Goal: Task Accomplishment & Management: Complete application form

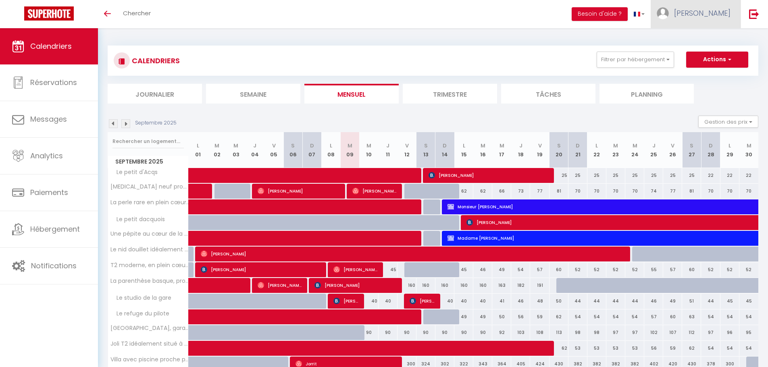
click at [723, 9] on span "[PERSON_NAME]" at bounding box center [702, 13] width 56 height 10
click at [696, 54] on link "Équipe" at bounding box center [709, 55] width 60 height 14
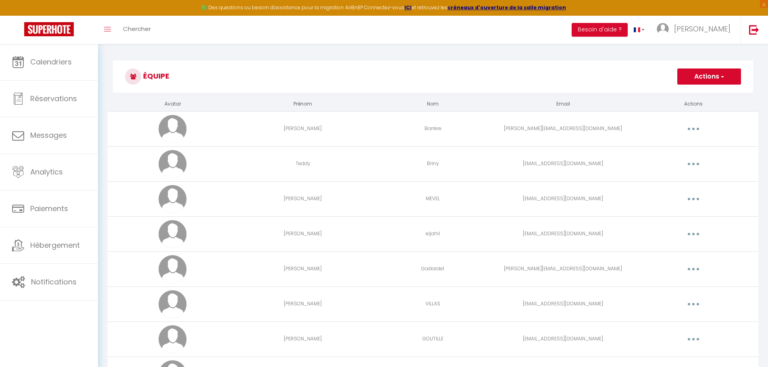
click at [696, 79] on button "Actions" at bounding box center [710, 77] width 64 height 16
click at [674, 94] on link "Ajouter un nouvel utilisateur" at bounding box center [693, 94] width 95 height 10
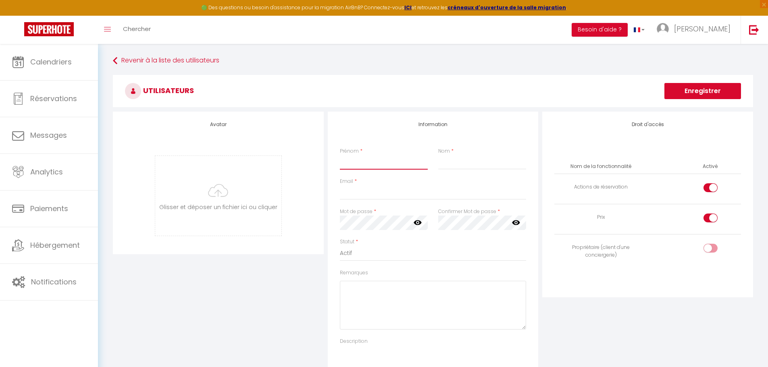
click at [349, 165] on input "Prénom" at bounding box center [384, 162] width 88 height 15
type input "Karine"
click at [443, 163] on input "Nom" at bounding box center [482, 162] width 88 height 15
click at [352, 198] on input "Email" at bounding box center [433, 193] width 187 height 15
drag, startPoint x: 391, startPoint y: 192, endPoint x: 338, endPoint y: 191, distance: 53.3
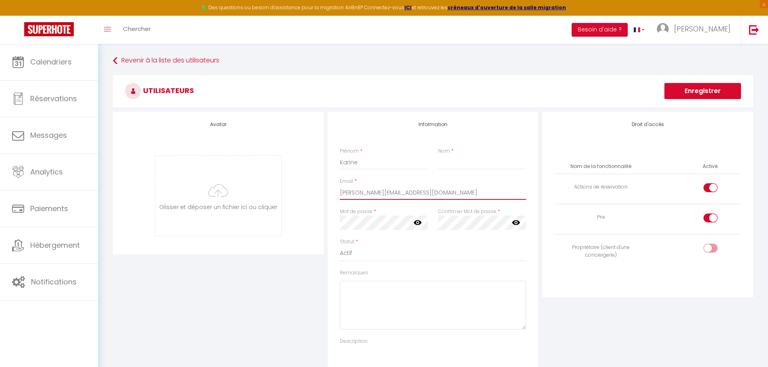
click at [338, 191] on div "Email * [PERSON_NAME][EMAIL_ADDRESS][DOMAIN_NAME]" at bounding box center [433, 193] width 197 height 30
type input "[PERSON_NAME][EMAIL_ADDRESS][DOMAIN_NAME]"
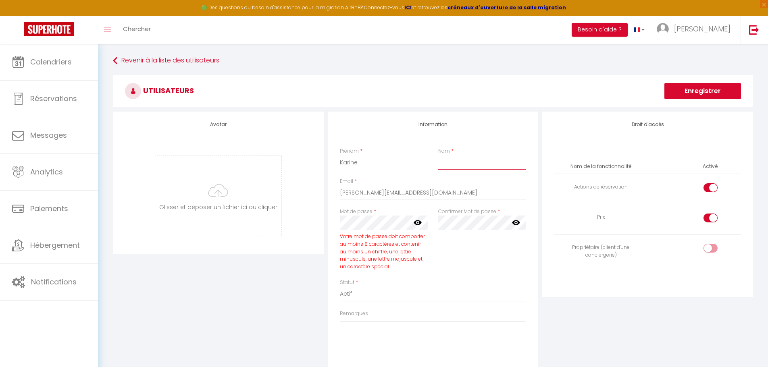
click at [441, 166] on input "Nom" at bounding box center [482, 162] width 88 height 15
type input "[PERSON_NAME][DATE]"
click at [419, 225] on icon at bounding box center [418, 223] width 8 height 5
click at [395, 300] on select "Actif Inactif" at bounding box center [433, 294] width 187 height 15
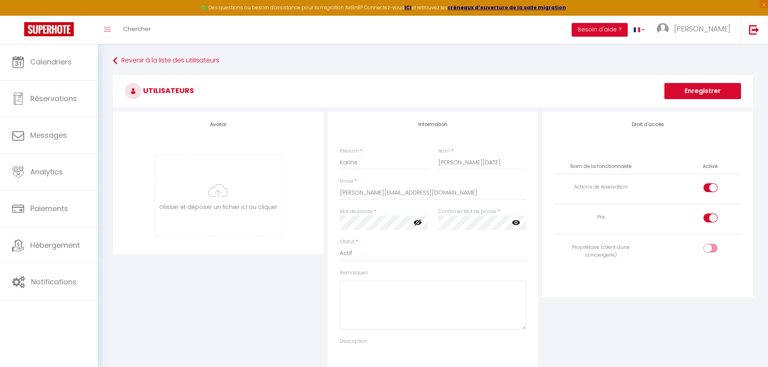
click at [398, 241] on div "Statut * Actif Inactif" at bounding box center [433, 249] width 187 height 23
click at [327, 221] on div "Information Prénom * [PERSON_NAME] * [PERSON_NAME][DATE] Email * [PERSON_NAME][…" at bounding box center [433, 251] width 215 height 278
click at [466, 239] on div "Statut * Actif Inactif" at bounding box center [433, 249] width 187 height 23
click at [516, 221] on icon at bounding box center [516, 223] width 8 height 8
click at [707, 188] on div at bounding box center [711, 188] width 14 height 9
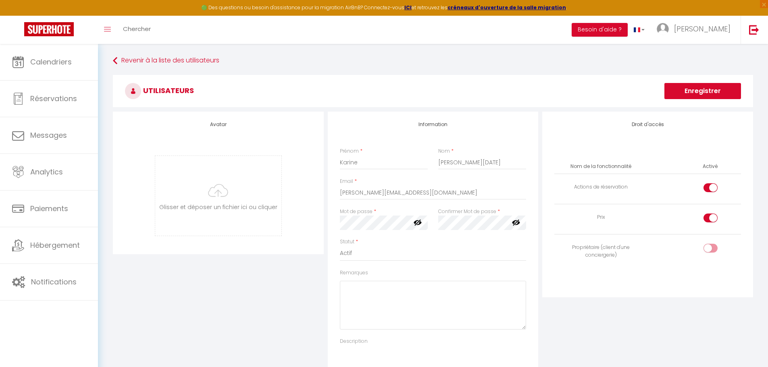
click at [711, 188] on input "checkbox" at bounding box center [718, 190] width 14 height 12
checkbox input "false"
click at [704, 218] on div at bounding box center [711, 218] width 14 height 9
click at [711, 218] on input "checkbox" at bounding box center [718, 220] width 14 height 12
checkbox input "false"
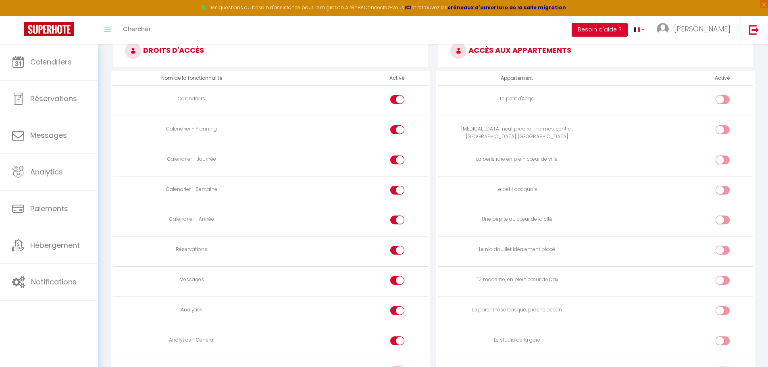
scroll to position [403, 0]
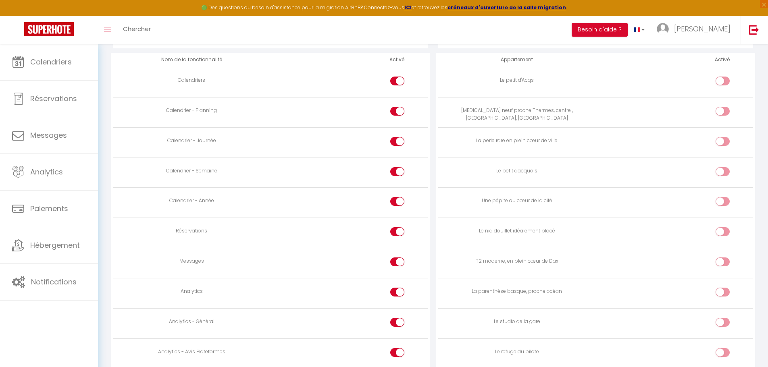
click at [725, 80] on input "checkbox" at bounding box center [730, 83] width 14 height 12
click at [717, 79] on div at bounding box center [723, 81] width 14 height 9
click at [723, 79] on input "checkbox" at bounding box center [730, 83] width 14 height 12
checkbox input "false"
click at [723, 111] on input "checkbox" at bounding box center [730, 113] width 14 height 12
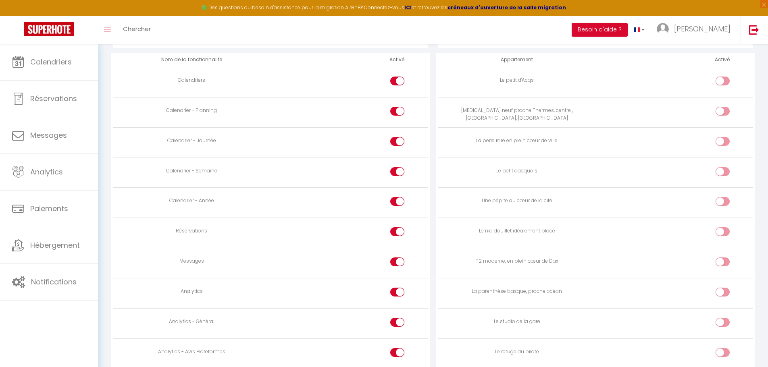
checkbox input "true"
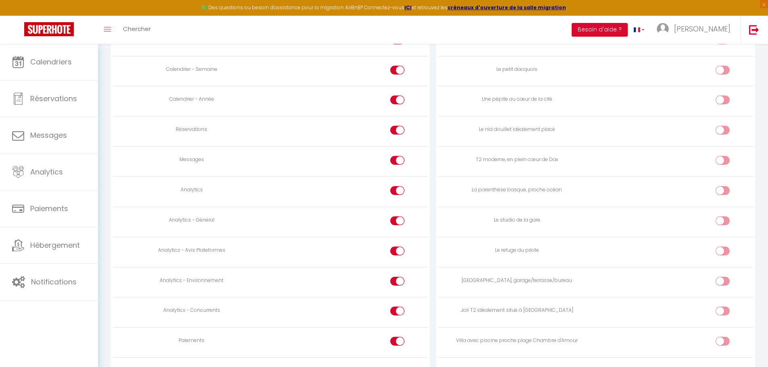
scroll to position [524, 0]
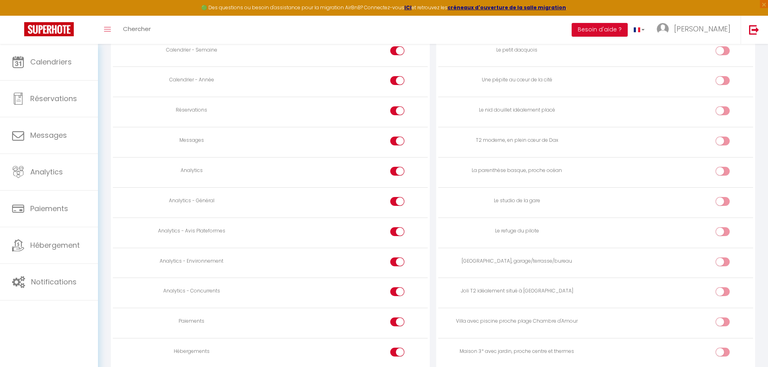
click at [724, 144] on input "checkbox" at bounding box center [730, 143] width 14 height 12
checkbox input "true"
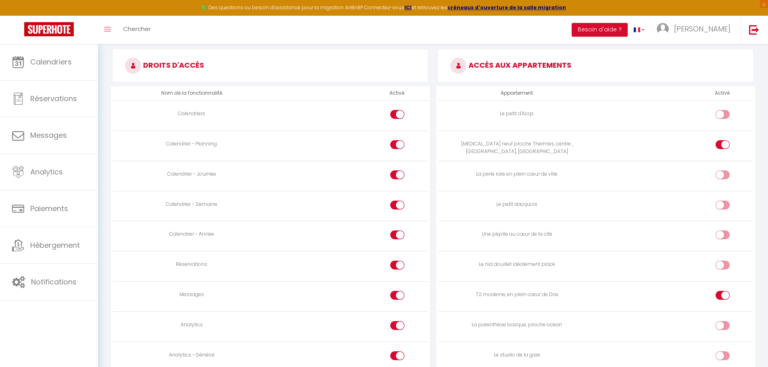
scroll to position [363, 0]
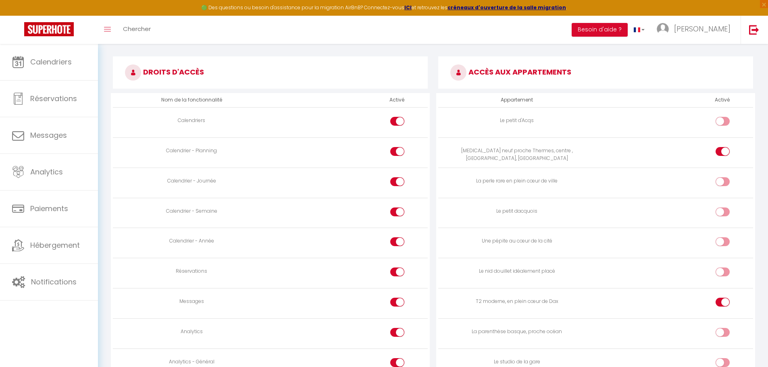
click at [725, 123] on input "checkbox" at bounding box center [730, 123] width 14 height 12
checkbox input "true"
click at [724, 182] on input "checkbox" at bounding box center [730, 183] width 14 height 12
checkbox input "true"
click at [723, 213] on input "checkbox" at bounding box center [730, 214] width 14 height 12
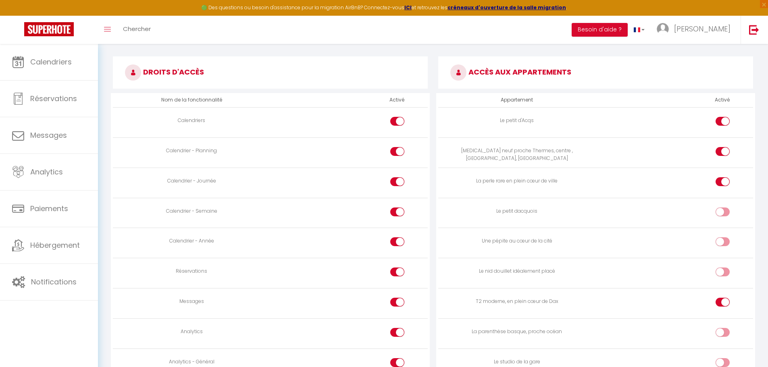
checkbox input "true"
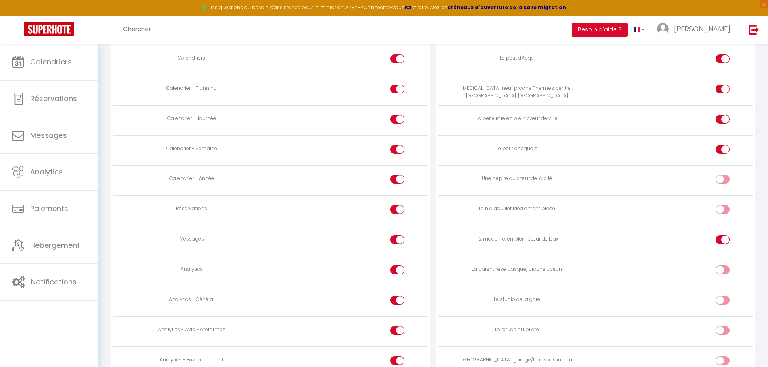
scroll to position [444, 0]
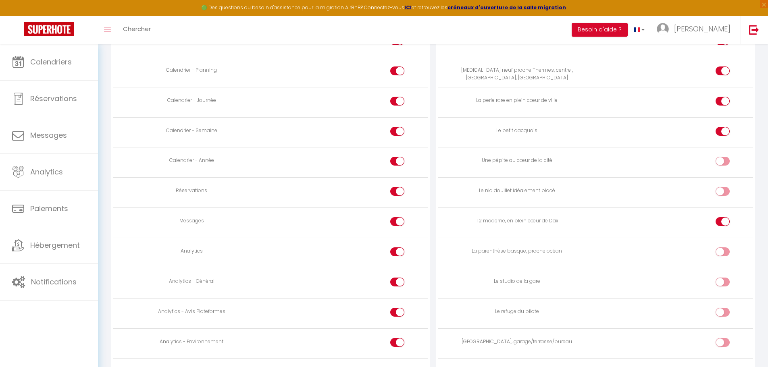
click at [728, 191] on input "checkbox" at bounding box center [730, 193] width 14 height 12
checkbox input "true"
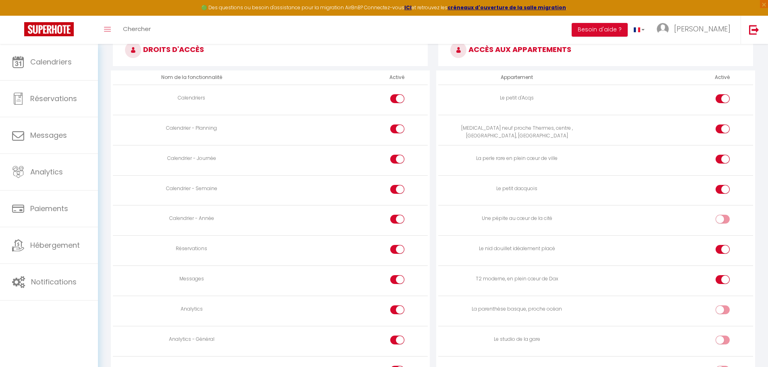
scroll to position [323, 0]
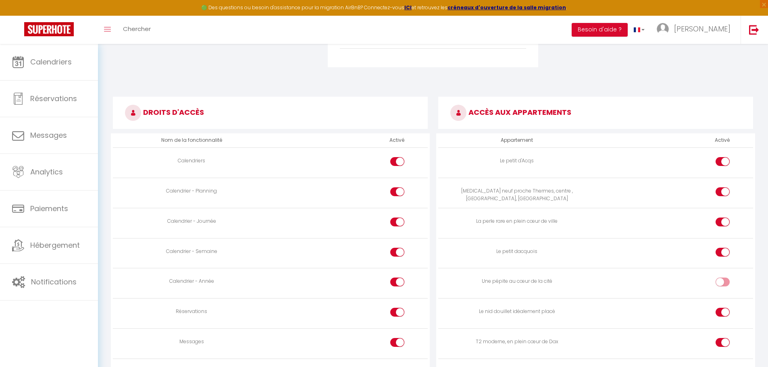
click at [729, 281] on input "checkbox" at bounding box center [730, 284] width 14 height 12
checkbox input "true"
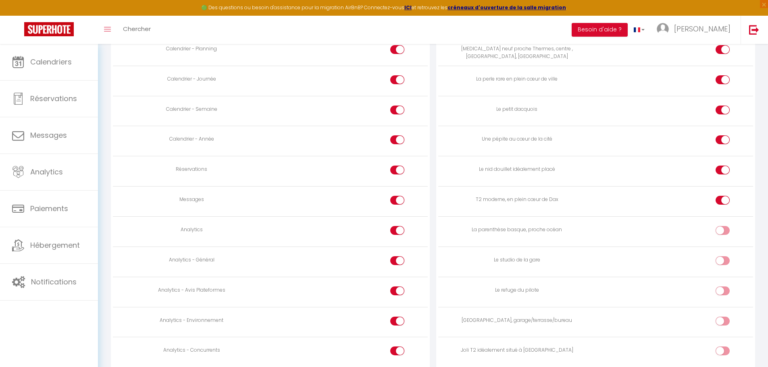
scroll to position [484, 0]
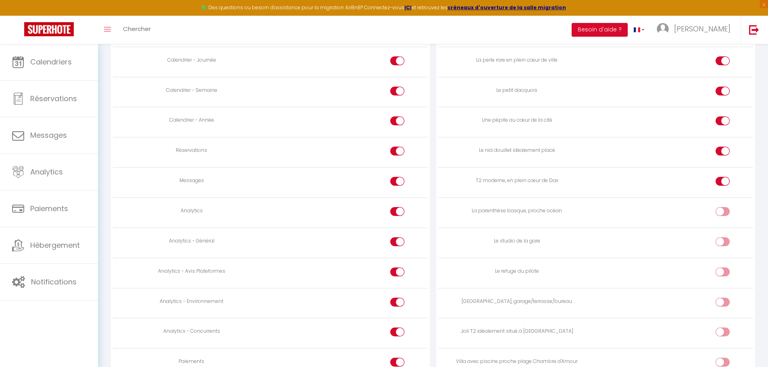
click at [393, 212] on div at bounding box center [397, 211] width 14 height 9
click at [397, 212] on input "checkbox" at bounding box center [404, 213] width 14 height 12
checkbox input "false"
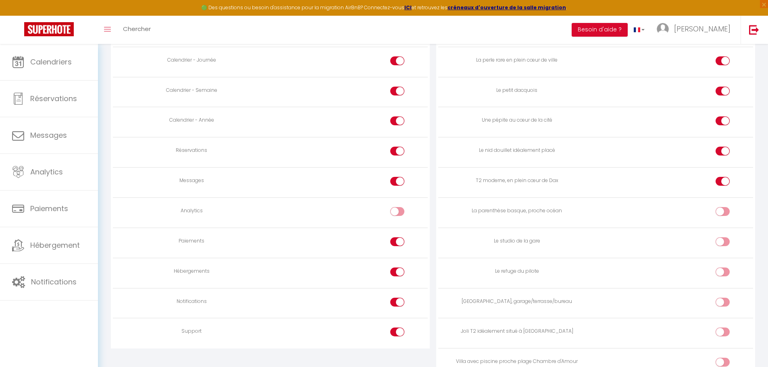
click at [393, 239] on div at bounding box center [397, 242] width 14 height 9
click at [397, 239] on input "checkbox" at bounding box center [404, 244] width 14 height 12
checkbox input "false"
click at [395, 271] on div at bounding box center [397, 272] width 14 height 9
click at [397, 271] on input "checkbox" at bounding box center [404, 274] width 14 height 12
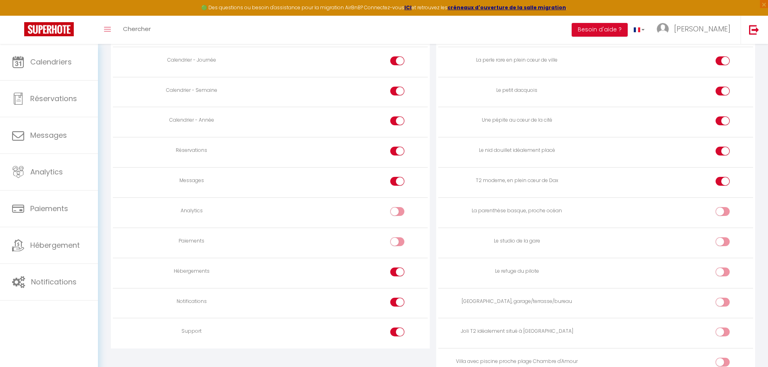
checkbox input "false"
click at [397, 303] on div at bounding box center [397, 302] width 14 height 9
click at [397, 303] on input "checkbox" at bounding box center [404, 304] width 14 height 12
checkbox input "false"
click at [392, 334] on div at bounding box center [397, 332] width 14 height 9
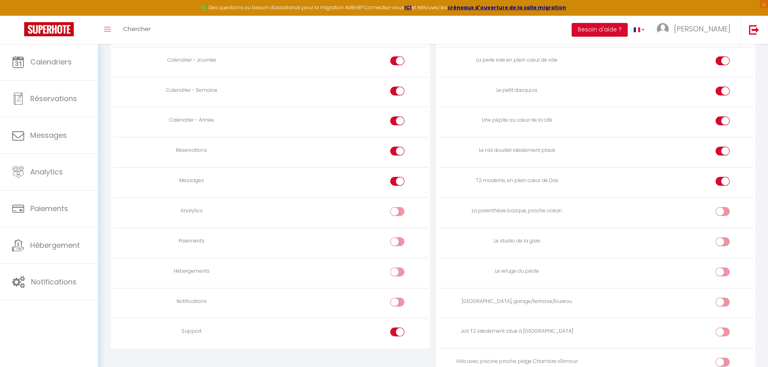
click at [397, 334] on input "checkbox" at bounding box center [404, 334] width 14 height 12
checkbox input "false"
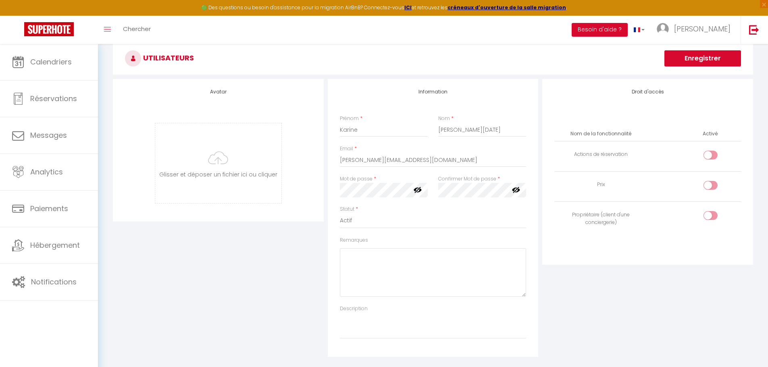
scroll to position [0, 0]
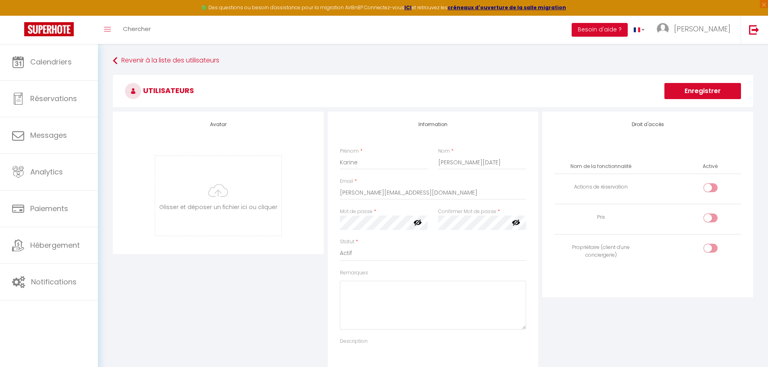
click at [703, 91] on button "Enregistrer" at bounding box center [703, 91] width 77 height 16
